Goal: Task Accomplishment & Management: Use online tool/utility

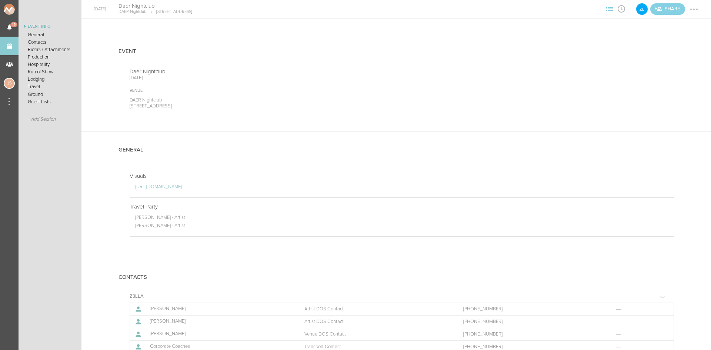
scroll to position [777, 0]
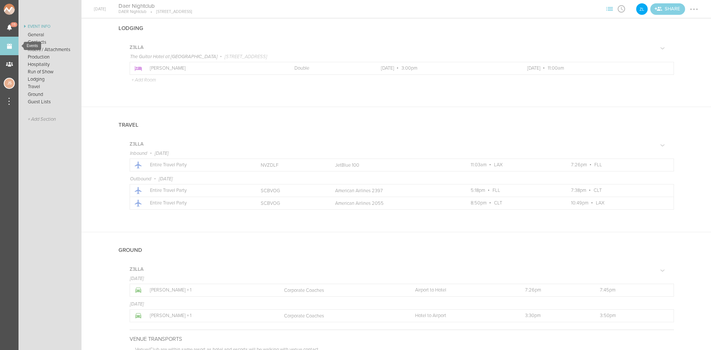
click at [12, 43] on link "Events" at bounding box center [9, 46] width 19 height 19
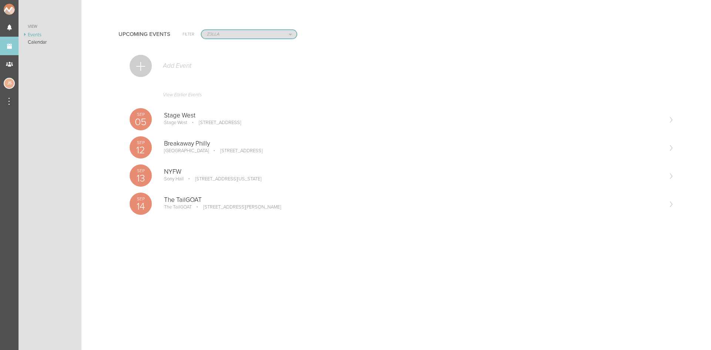
drag, startPoint x: 0, startPoint y: 0, endPoint x: 205, endPoint y: 34, distance: 207.8
click at [205, 34] on select "All Teams Jakeshore Breakbomb bsmnt [PERSON_NAME] Z3LLA FWD [PERSON_NAME] Fire …" at bounding box center [248, 34] width 95 height 9
select select "0"
click at [201, 30] on select "All Teams Jakeshore Breakbomb bsmnt [PERSON_NAME] Z3LLA FWD [PERSON_NAME] Fire …" at bounding box center [248, 34] width 95 height 9
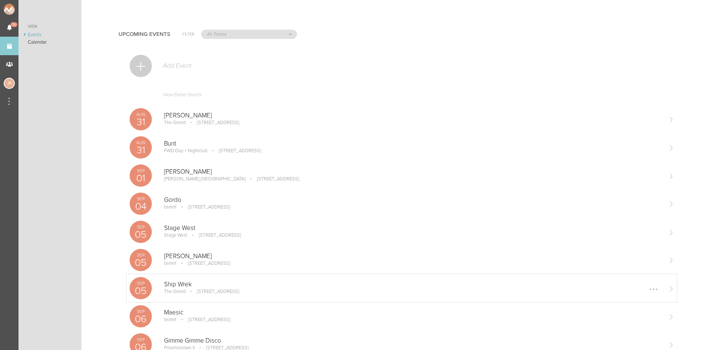
click at [226, 291] on p "[STREET_ADDRESS]" at bounding box center [213, 291] width 53 height 6
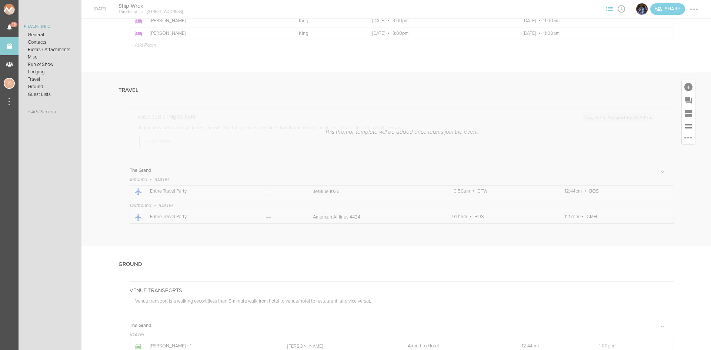
scroll to position [1184, 0]
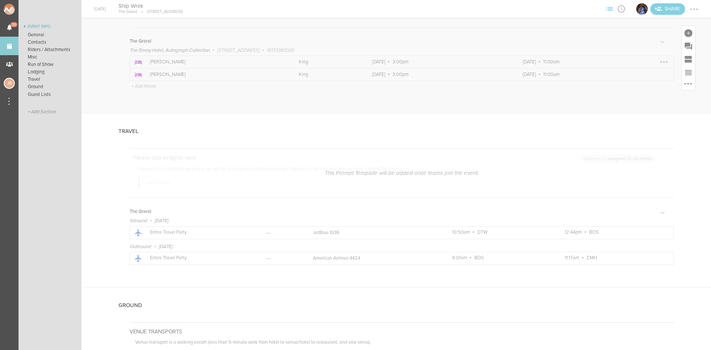
click at [663, 61] on div at bounding box center [664, 62] width 12 height 12
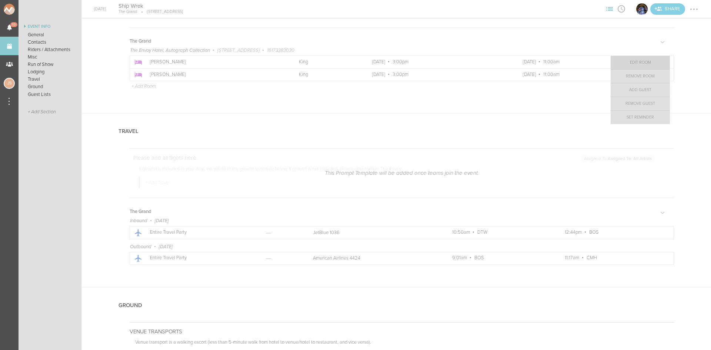
click at [639, 64] on link "Edit Room" at bounding box center [639, 62] width 59 height 13
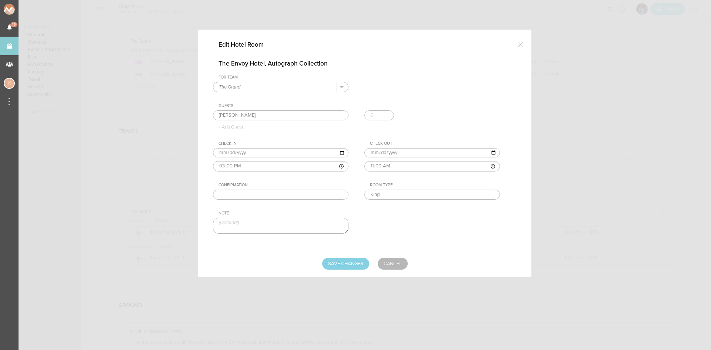
click at [277, 192] on input "text" at bounding box center [280, 194] width 135 height 10
paste input "96837350"
type input "96837350"
click at [341, 262] on input "Save Changes" at bounding box center [345, 264] width 47 height 12
type input "Saving..."
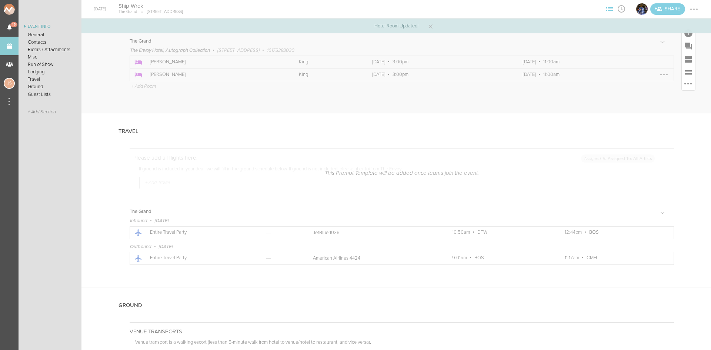
click at [663, 74] on div at bounding box center [663, 74] width 1 height 1
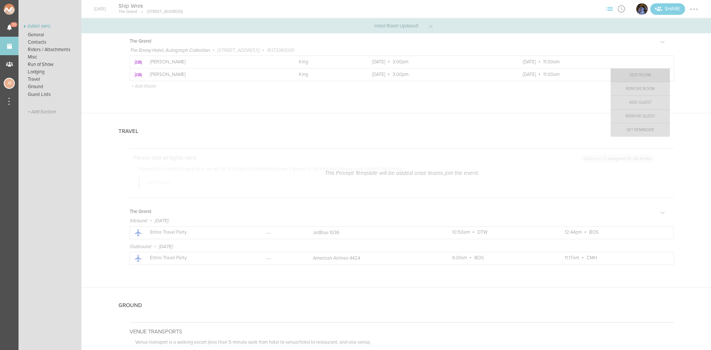
click at [634, 79] on link "Edit Room" at bounding box center [639, 74] width 59 height 13
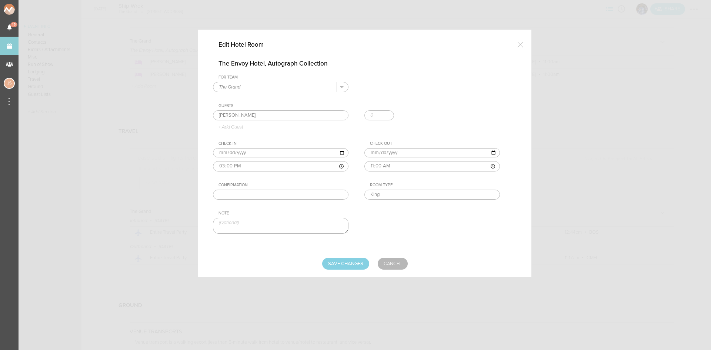
click at [250, 197] on input "text" at bounding box center [280, 194] width 135 height 10
paste input "96844492"
type input "96844492"
click at [356, 265] on input "Save Changes" at bounding box center [345, 264] width 47 height 12
type input "Saving..."
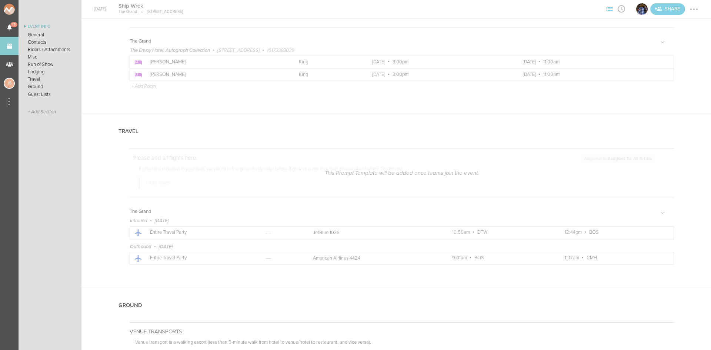
click at [691, 11] on div at bounding box center [694, 9] width 12 height 12
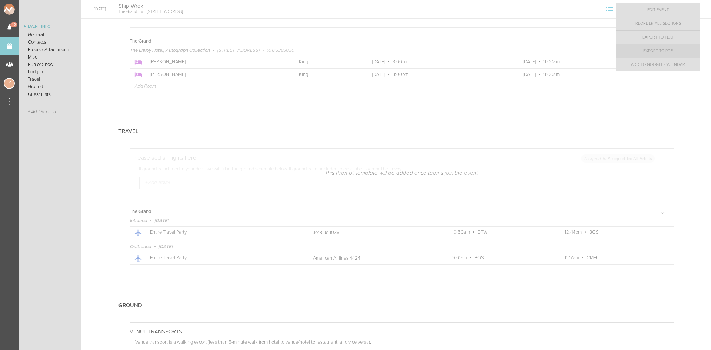
click at [673, 50] on link "Export to PDF" at bounding box center [658, 50] width 84 height 13
